Goal: Information Seeking & Learning: Learn about a topic

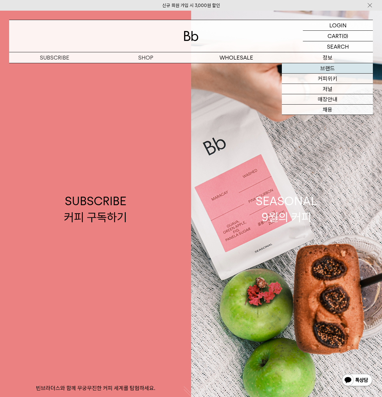
click at [319, 68] on link "브랜드" at bounding box center [327, 68] width 91 height 10
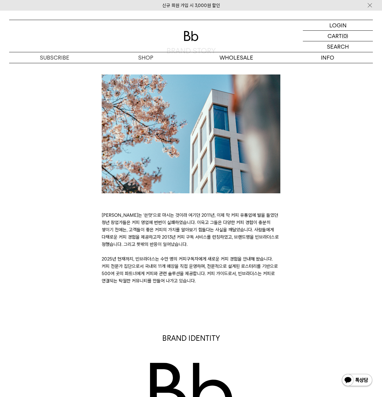
scroll to position [61, 0]
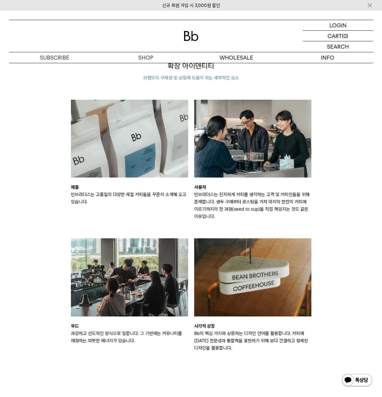
scroll to position [791, 0]
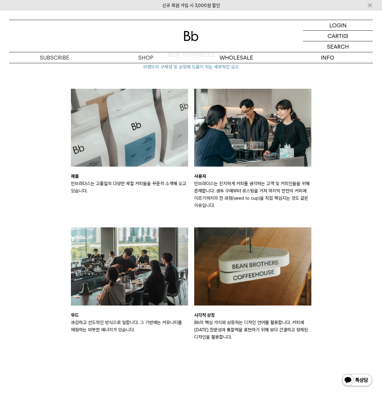
drag, startPoint x: 101, startPoint y: 189, endPoint x: 61, endPoint y: 188, distance: 40.4
click at [61, 188] on div "확장 아이덴티티 브랜드의 구체성 및 상징에 도움이 되는 세부적인 요소 제품 빈브라더스는 고품질의 다양한 제철 커피들을 꾸준히 소개해 오고 있습…" at bounding box center [190, 207] width 369 height 315
drag, startPoint x: 61, startPoint y: 188, endPoint x: 150, endPoint y: 202, distance: 90.2
click at [142, 202] on div "제품 빈브라더스는 고품질의 다양한 제철 커피들을 꾸준히 소개해 오고 있습니다." at bounding box center [129, 149] width 123 height 121
drag, startPoint x: 224, startPoint y: 208, endPoint x: 192, endPoint y: 184, distance: 40.9
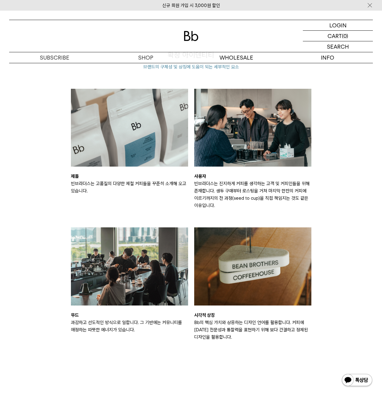
click at [192, 184] on div "사용자 빈브라더스는 진지하게 커피를 생각하는 고객 및 커피인들을 위해 존재합니다. 생두 구매부터 로스팅을 거쳐 마지막 한잔의 커피에 이르기까지…" at bounding box center [252, 149] width 123 height 121
drag, startPoint x: 192, startPoint y: 184, endPoint x: 161, endPoint y: 203, distance: 36.0
click at [148, 202] on div "제품 빈브라더스는 고품질의 다양한 제철 커피들을 꾸준히 소개해 오고 있습니다." at bounding box center [129, 149] width 123 height 121
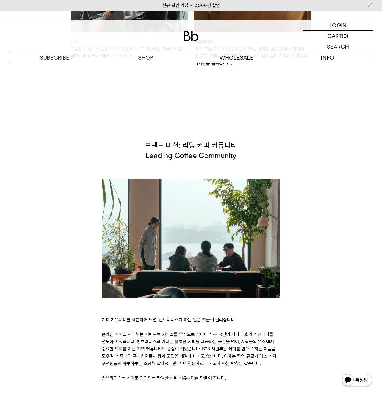
scroll to position [1156, 0]
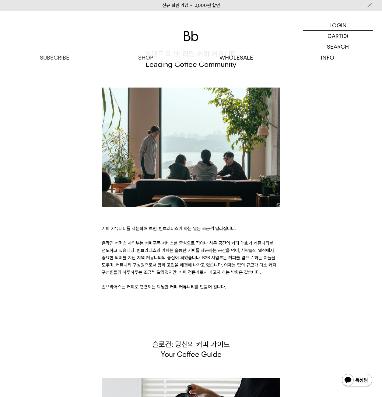
drag, startPoint x: 229, startPoint y: 289, endPoint x: 94, endPoint y: 233, distance: 145.8
click at [94, 233] on div "브랜드 미션: 리딩 커피 커뮤니티 Leading Coffee Community 커피 커뮤니티를 세분화해 보면, 빈브라더스가 하는 일은 조금씩 …" at bounding box center [190, 170] width 369 height 242
drag, startPoint x: 94, startPoint y: 233, endPoint x: 82, endPoint y: 257, distance: 26.9
click at [82, 257] on div "브랜드 미션: 리딩 커피 커뮤니티 Leading Coffee Community 커피 커뮤니티를 세분화해 보면, 빈브라더스가 하는 일은 조금씩 …" at bounding box center [190, 170] width 369 height 242
drag, startPoint x: 234, startPoint y: 287, endPoint x: 100, endPoint y: 230, distance: 145.7
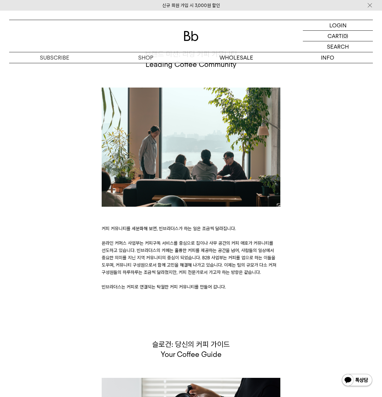
click at [100, 230] on div "브랜드 미션: 리딩 커피 커뮤니티 Leading Coffee Community 커피 커뮤니티를 세분화해 보면, 빈브라더스가 하는 일은 조금씩 …" at bounding box center [191, 170] width 185 height 242
drag, startPoint x: 100, startPoint y: 230, endPoint x: 72, endPoint y: 265, distance: 44.6
click at [72, 265] on div "브랜드 미션: 리딩 커피 커뮤니티 Leading Coffee Community 커피 커뮤니티를 세분화해 보면, 빈브라더스가 하는 일은 조금씩 …" at bounding box center [190, 170] width 369 height 242
click at [76, 265] on div "브랜드 미션: 리딩 커피 커뮤니티 Leading Coffee Community 커피 커뮤니티를 세분화해 보면, 빈브라더스가 하는 일은 조금씩 …" at bounding box center [190, 170] width 369 height 242
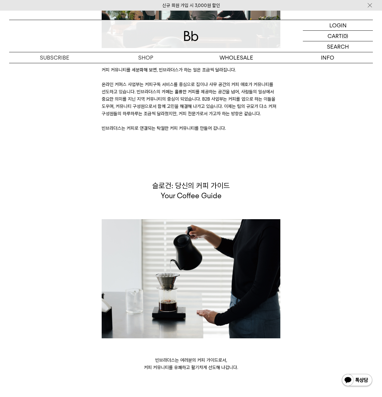
scroll to position [1338, 0]
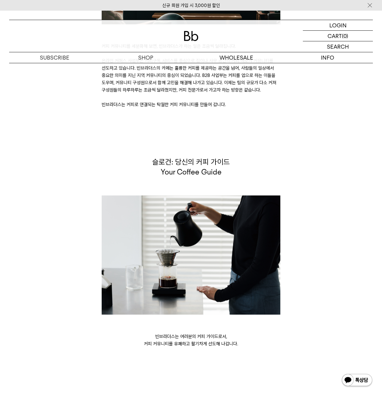
drag, startPoint x: 253, startPoint y: 344, endPoint x: 132, endPoint y: 335, distance: 121.4
click at [132, 335] on p "빈브라더스는 여러분의 커피 가이드로서, 커피 커뮤니티를 유쾌하고 활기차게 선도해 나갑니다." at bounding box center [191, 340] width 179 height 15
drag, startPoint x: 132, startPoint y: 335, endPoint x: 130, endPoint y: 352, distance: 17.5
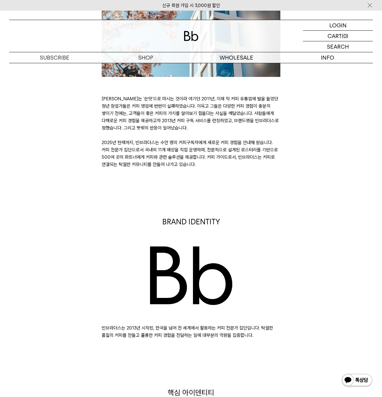
scroll to position [30, 0]
